Goal: Task Accomplishment & Management: Manage account settings

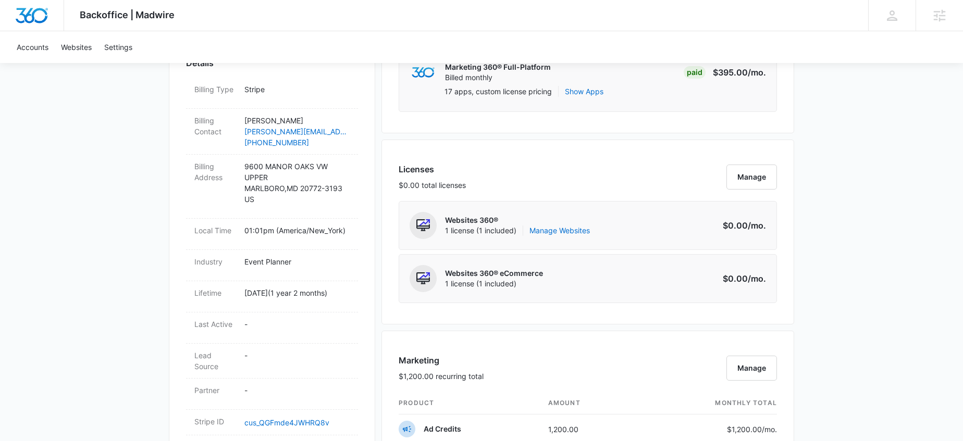
scroll to position [348, 0]
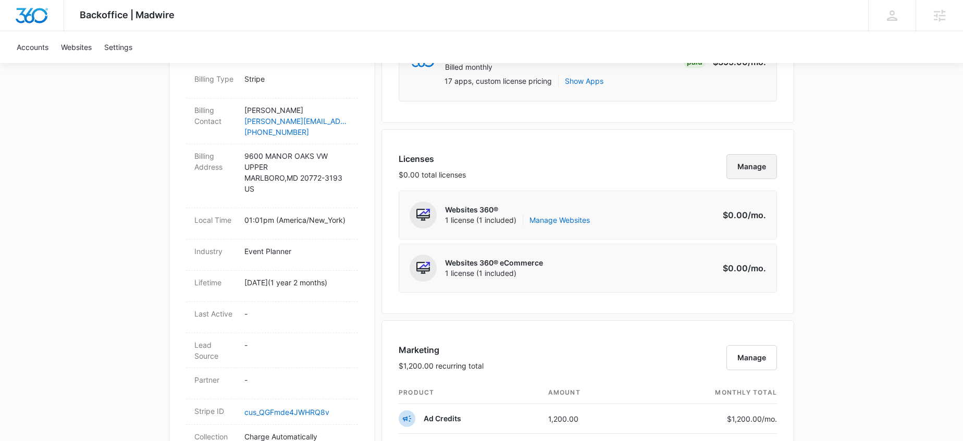
click at [755, 166] on button "Manage" at bounding box center [751, 166] width 51 height 25
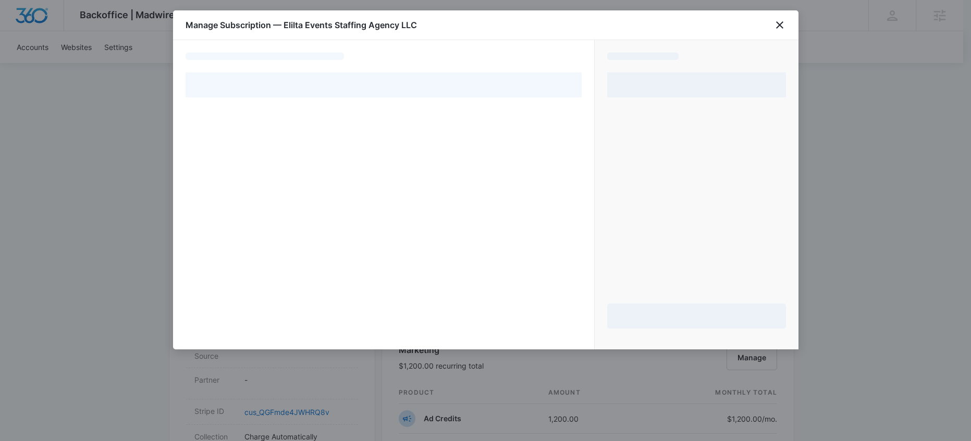
select select "pm_1RzyADA4n8RTgNjUQ411c7Lw"
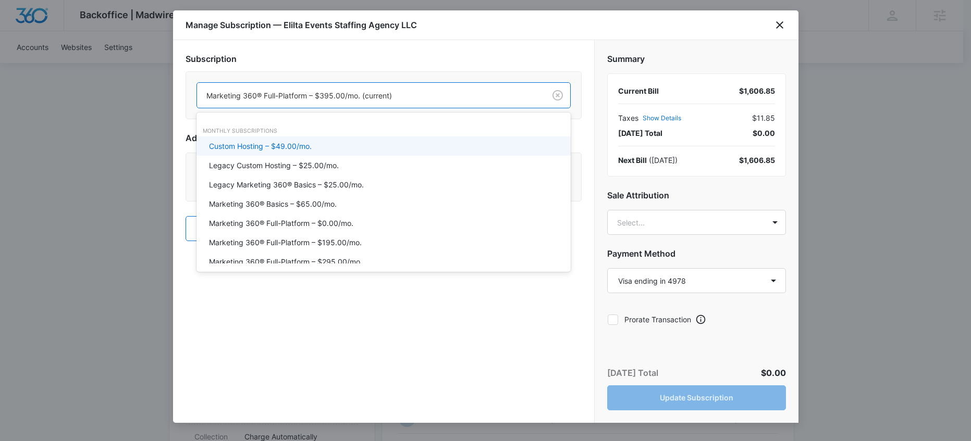
click at [290, 106] on div "Marketing 360® Full-Platform – $395.00/mo. (current)" at bounding box center [371, 95] width 348 height 23
click at [411, 68] on div "Subscription Custom Hosting – $49.00/mo., 1 of 20. 20 results available. Use Up…" at bounding box center [383, 88] width 396 height 71
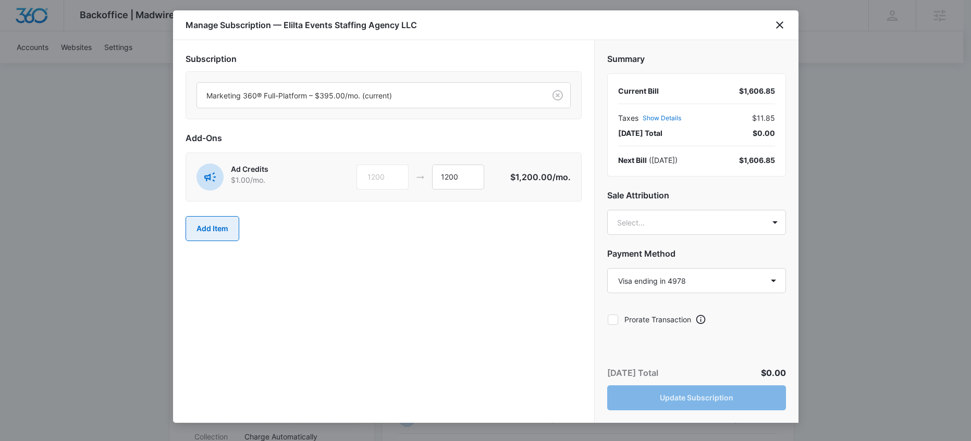
click at [205, 238] on button "Add Item" at bounding box center [212, 228] width 54 height 25
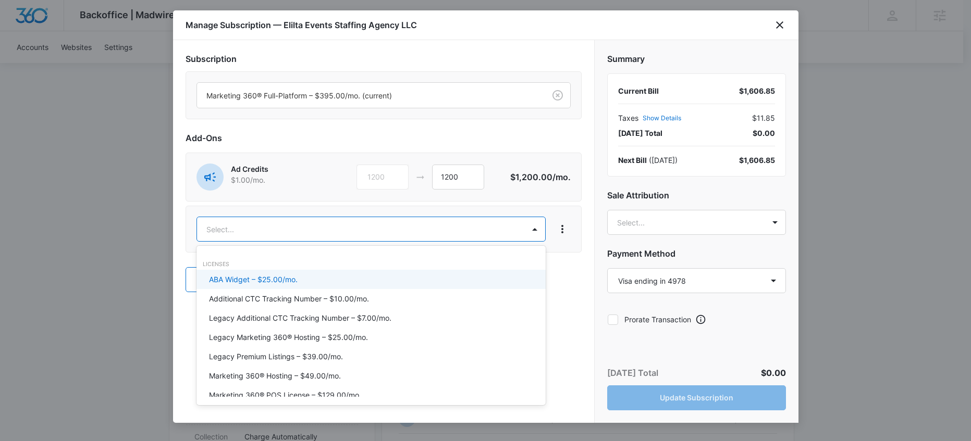
click at [263, 222] on body "Backoffice | Madwire Apps Settings BA [PERSON_NAME] [PERSON_NAME][EMAIL_ADDRESS…" at bounding box center [485, 423] width 971 height 1543
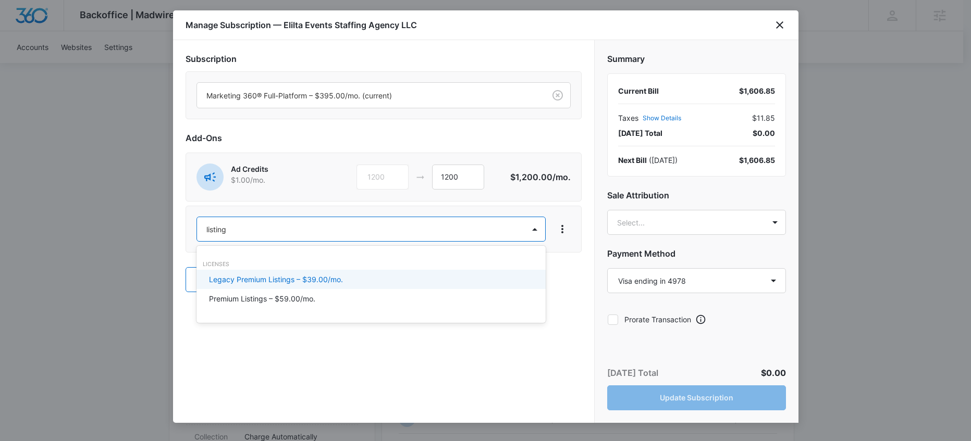
type input "listings"
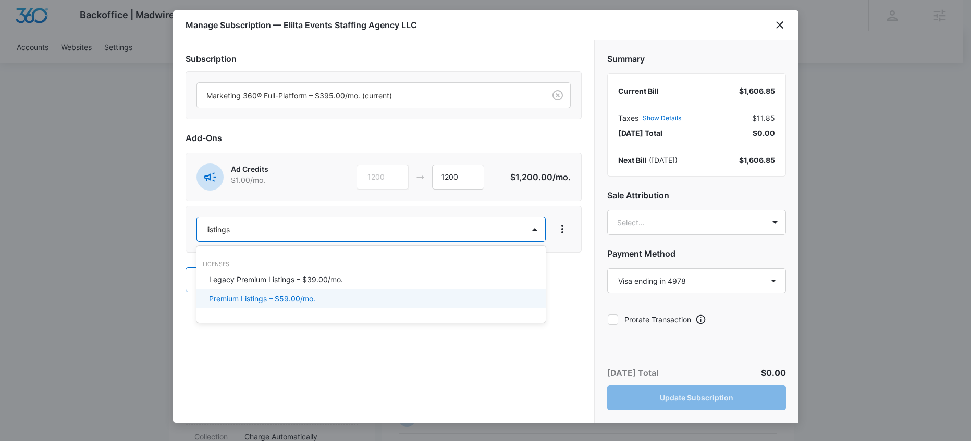
click at [240, 301] on p "Premium Listings – $59.00/mo." at bounding box center [262, 298] width 106 height 11
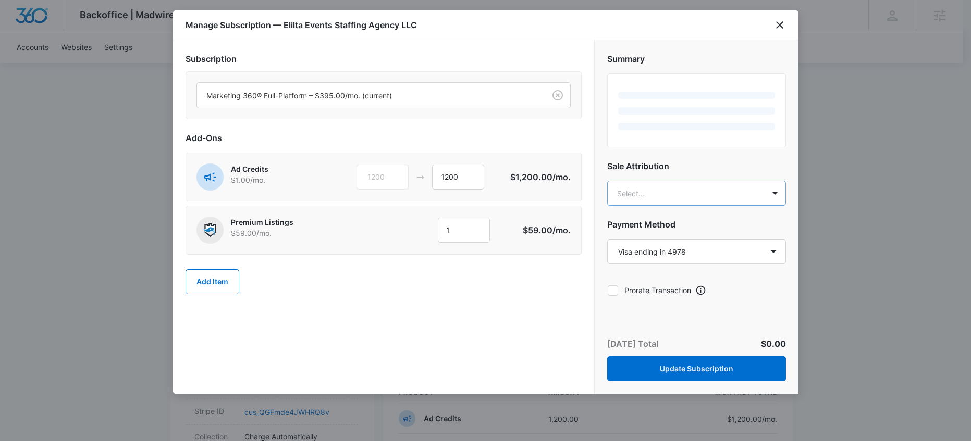
click at [708, 200] on body "Backoffice | Madwire Apps Settings BA [PERSON_NAME] [PERSON_NAME][EMAIL_ADDRESS…" at bounding box center [485, 423] width 971 height 1543
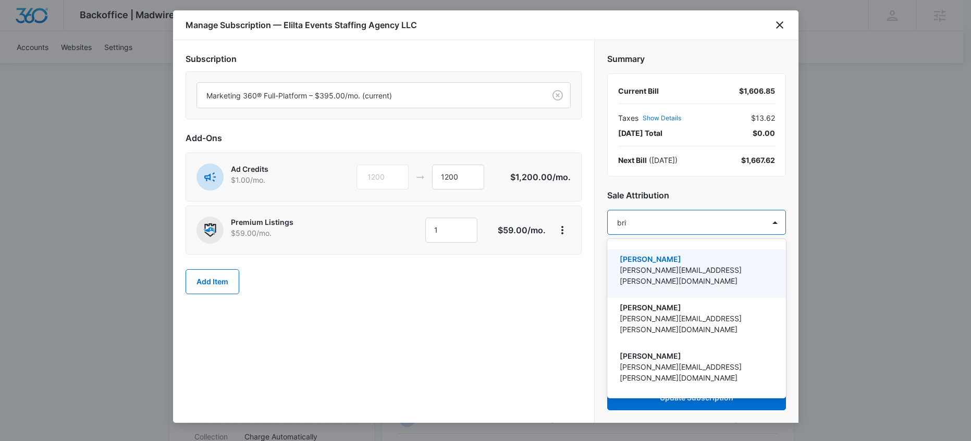
type input "[PERSON_NAME]"
click at [708, 272] on p "[PERSON_NAME][EMAIL_ADDRESS][PERSON_NAME][DOMAIN_NAME]" at bounding box center [695, 276] width 152 height 22
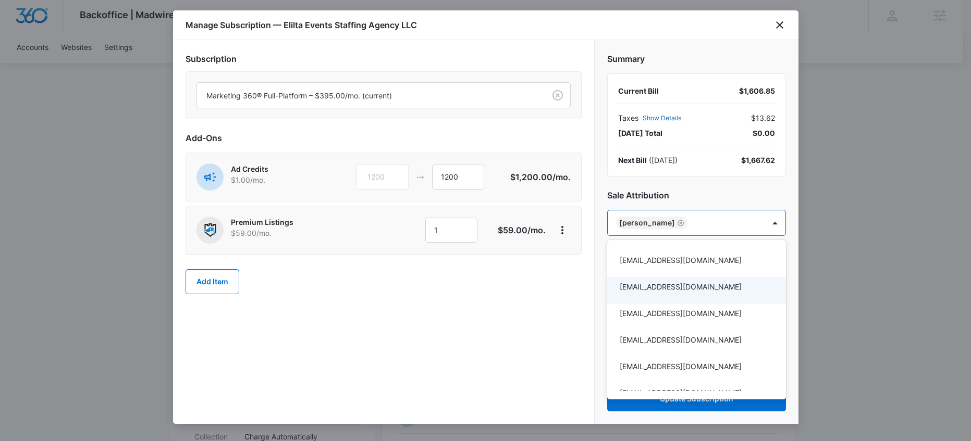
click at [547, 325] on div at bounding box center [485, 220] width 971 height 441
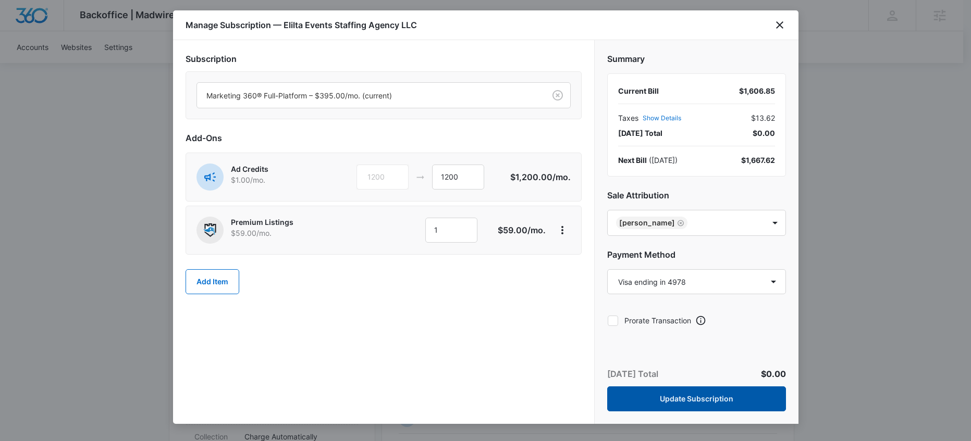
click at [667, 393] on button "Update Subscription" at bounding box center [696, 399] width 179 height 25
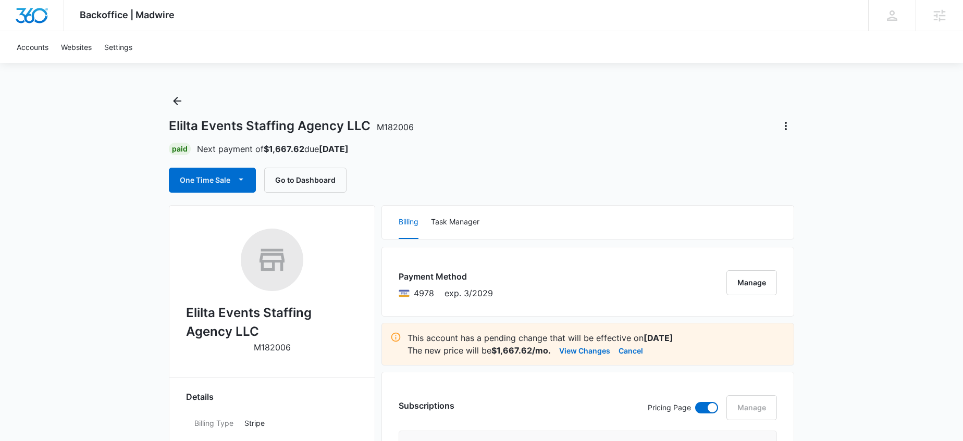
scroll to position [4, 0]
